Goal: Information Seeking & Learning: Learn about a topic

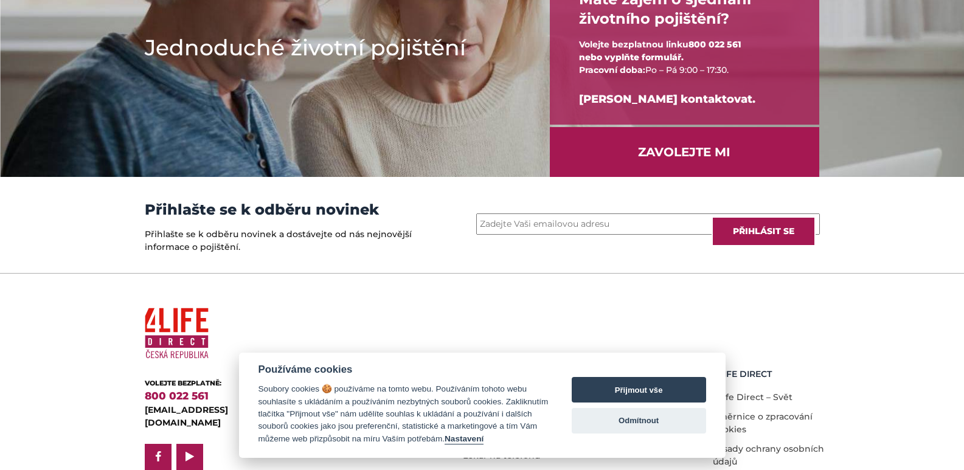
scroll to position [1680, 0]
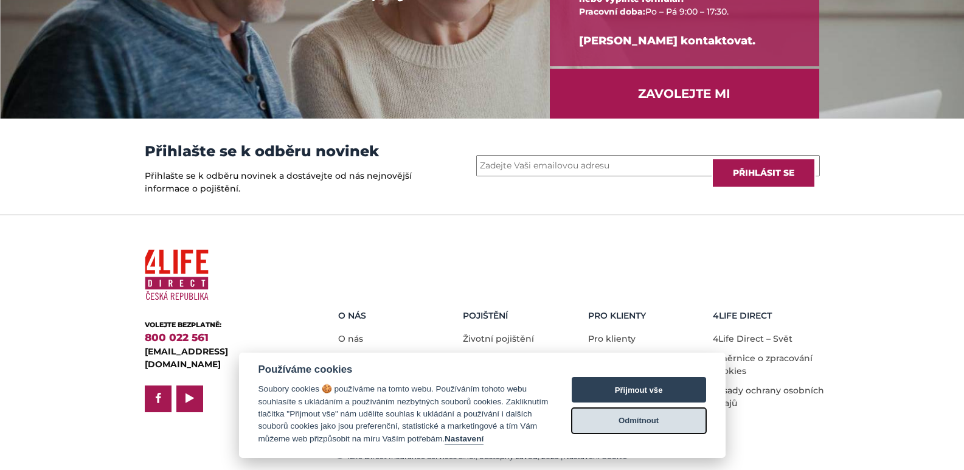
click at [673, 415] on button "Odmítnout" at bounding box center [639, 421] width 134 height 26
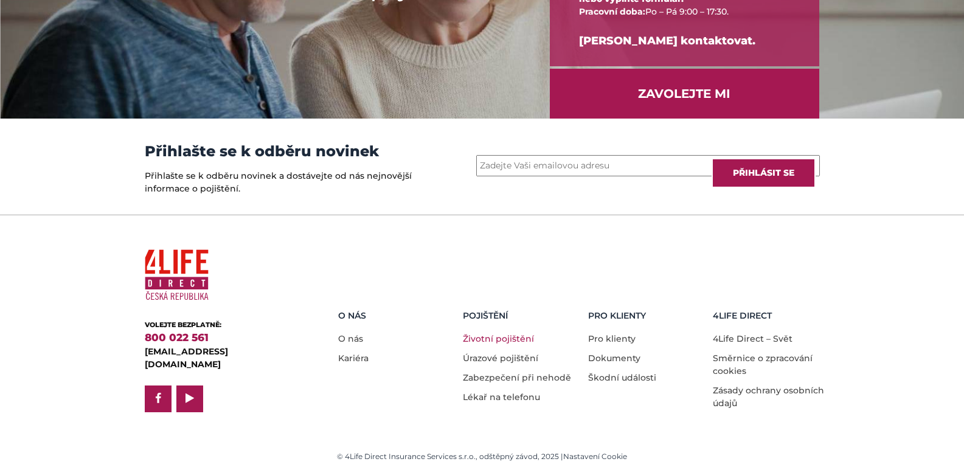
click at [523, 338] on link "Životní pojištění" at bounding box center [498, 338] width 71 height 11
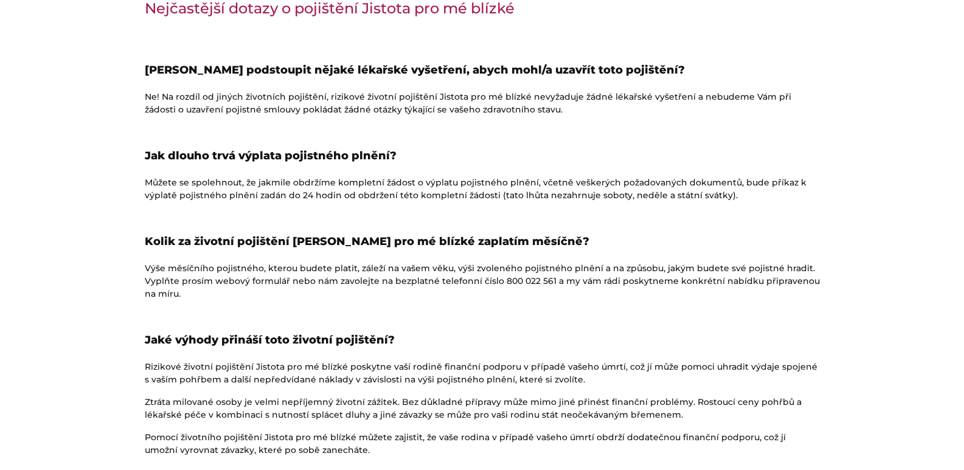
scroll to position [1520, 0]
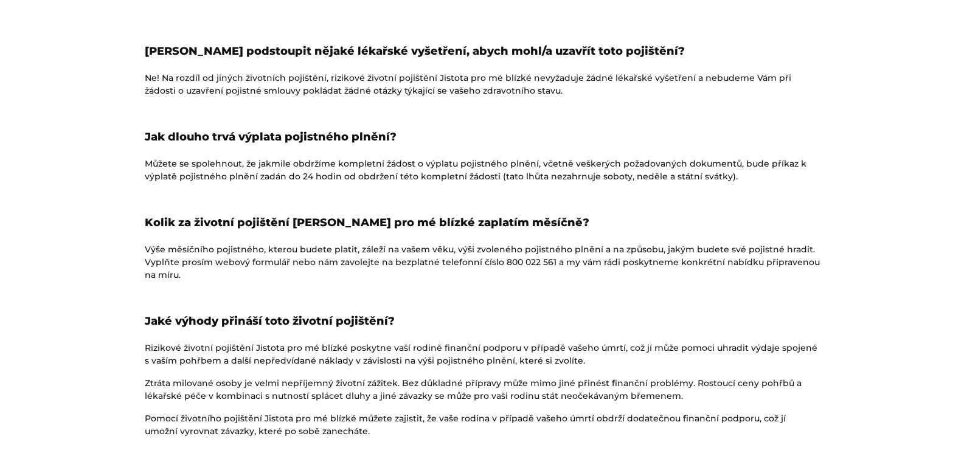
click at [164, 219] on strong "Kolik za životní pojištění [PERSON_NAME] pro mé blízké zaplatím měsíčně?" at bounding box center [367, 222] width 444 height 13
click at [198, 253] on p "Výše měsíčního pojistného, kterou budete platit, záleží na vašem věku, výši zvo…" at bounding box center [482, 262] width 675 height 38
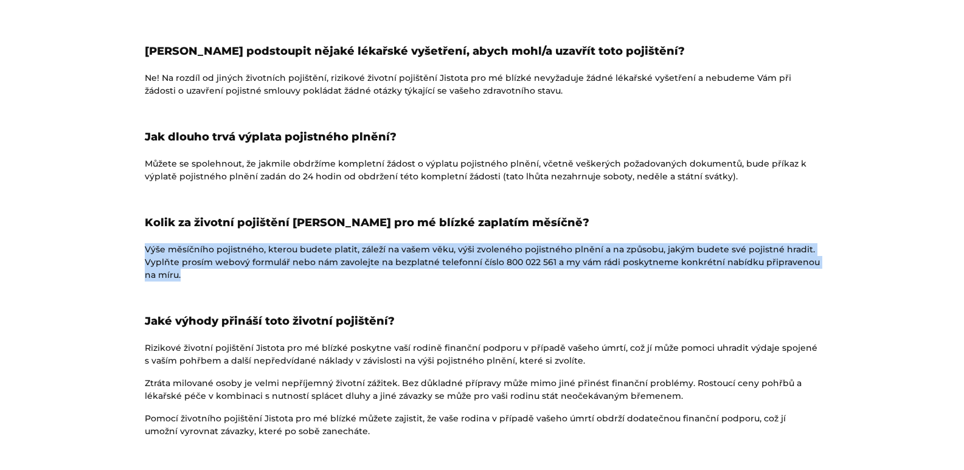
click at [198, 253] on p "Výše měsíčního pojistného, kterou budete platit, záleží na vašem věku, výši zvo…" at bounding box center [482, 262] width 675 height 38
click at [196, 252] on p "Výše měsíčního pojistného, kterou budete platit, záleží na vašem věku, výši zvo…" at bounding box center [482, 262] width 675 height 38
